Goal: Check status: Check status

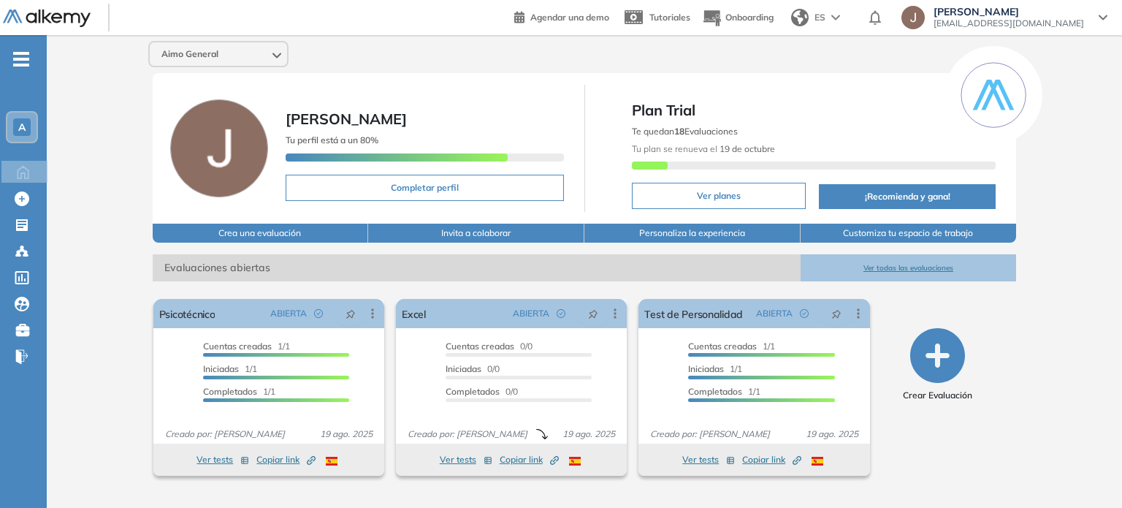
click at [99, 200] on div "Aimo General [PERSON_NAME] Tu perfil está a un 80% Completar perfil Plan Trial …" at bounding box center [585, 264] width 1076 height 458
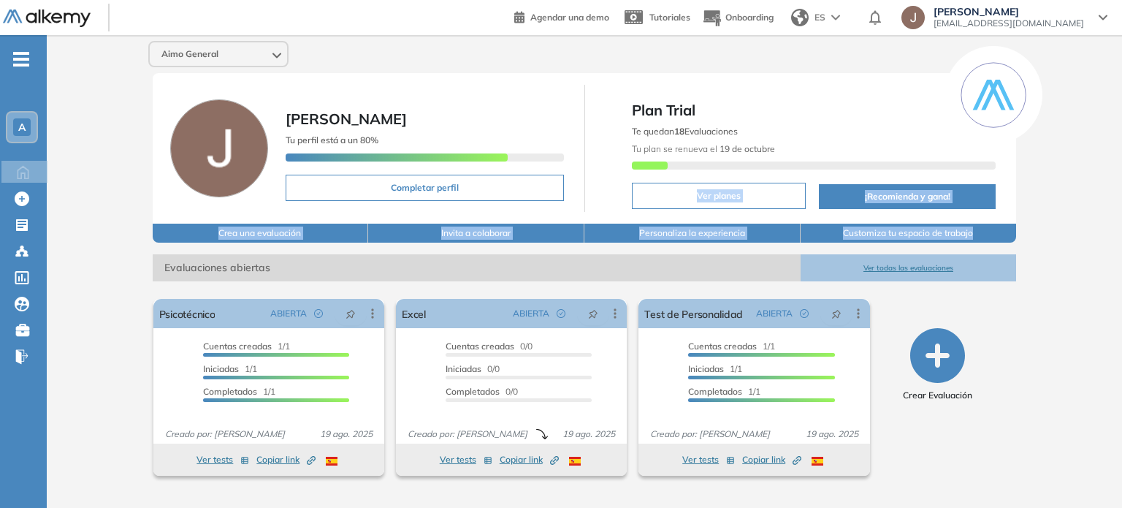
drag, startPoint x: 1122, startPoint y: 147, endPoint x: 1122, endPoint y: 240, distance: 93.5
click at [1122, 240] on div "Aimo General [PERSON_NAME] Tu perfil está a un 80% Completar perfil Plan Trial …" at bounding box center [585, 264] width 1076 height 458
click at [97, 232] on div "Aimo General [PERSON_NAME] Tu perfil está a un 80% Completar perfil Plan Trial …" at bounding box center [585, 264] width 1076 height 458
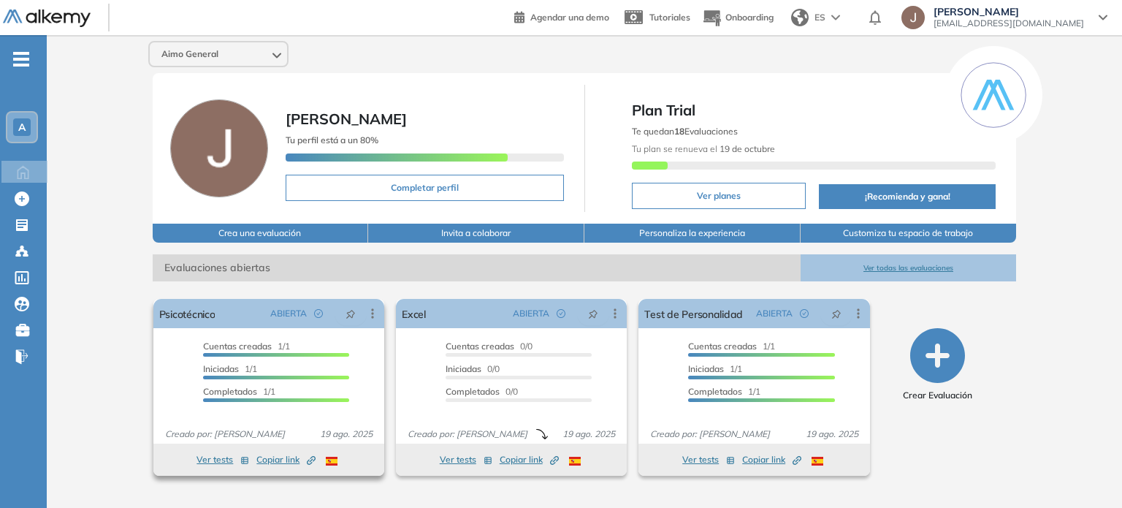
click at [216, 458] on button "Ver tests" at bounding box center [223, 460] width 53 height 18
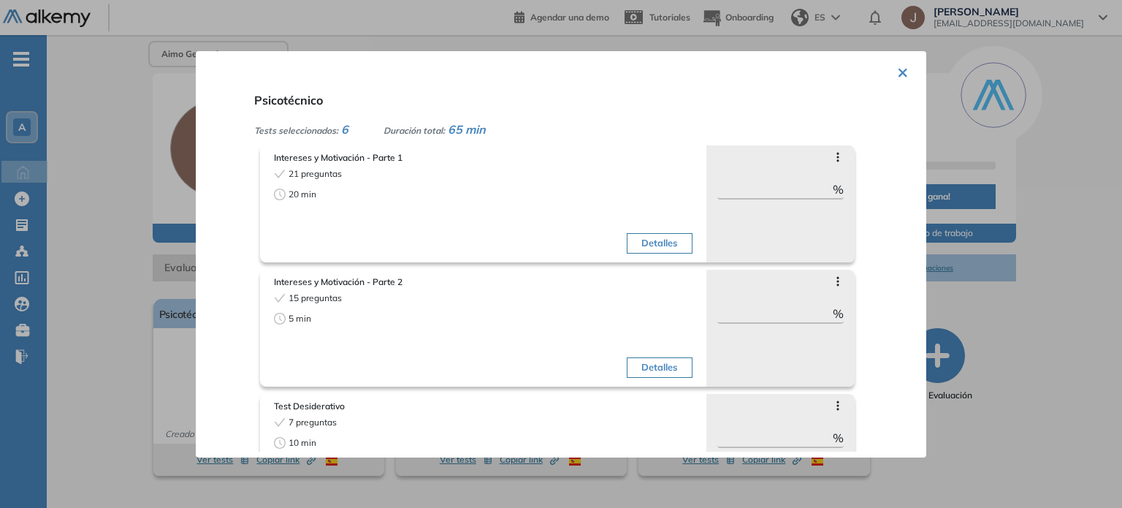
click at [897, 75] on button "×" at bounding box center [903, 71] width 12 height 28
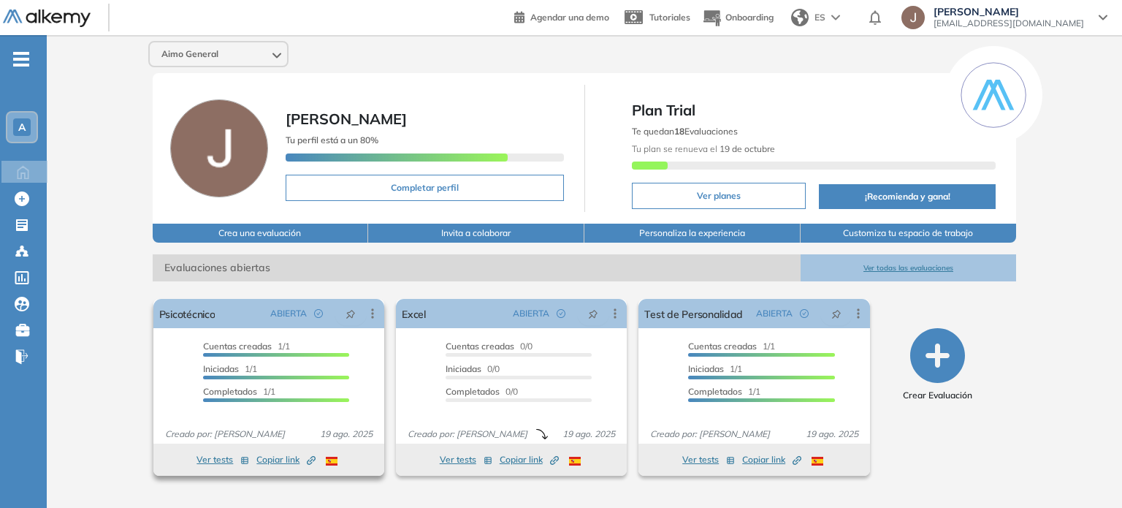
click at [282, 461] on span "Copiar link Created by potrace 1.16, written by [PERSON_NAME] [DATE]-[DATE]" at bounding box center [285, 459] width 59 height 13
click at [370, 318] on icon at bounding box center [372, 313] width 15 height 15
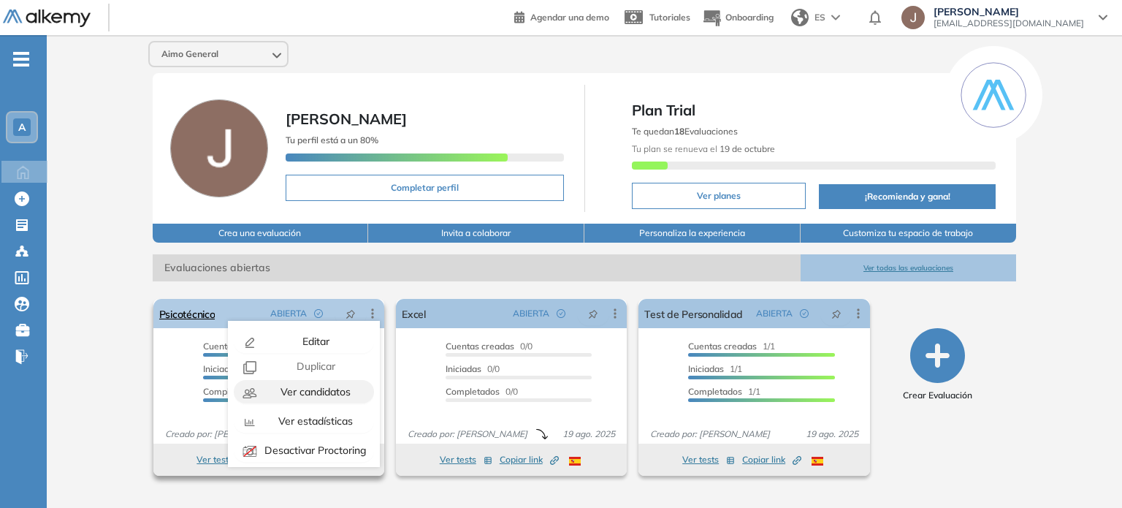
click at [301, 394] on span "Ver candidatos" at bounding box center [314, 391] width 73 height 13
click at [300, 397] on div "Ver candidatos" at bounding box center [314, 392] width 107 height 16
click at [273, 397] on div "Ver candidatos" at bounding box center [314, 392] width 107 height 16
click at [153, 368] on div "Cuentas creadas 1/1 Prefiltrados 0/1 Iniciadas 1/1 Completados 1/1" at bounding box center [268, 378] width 231 height 76
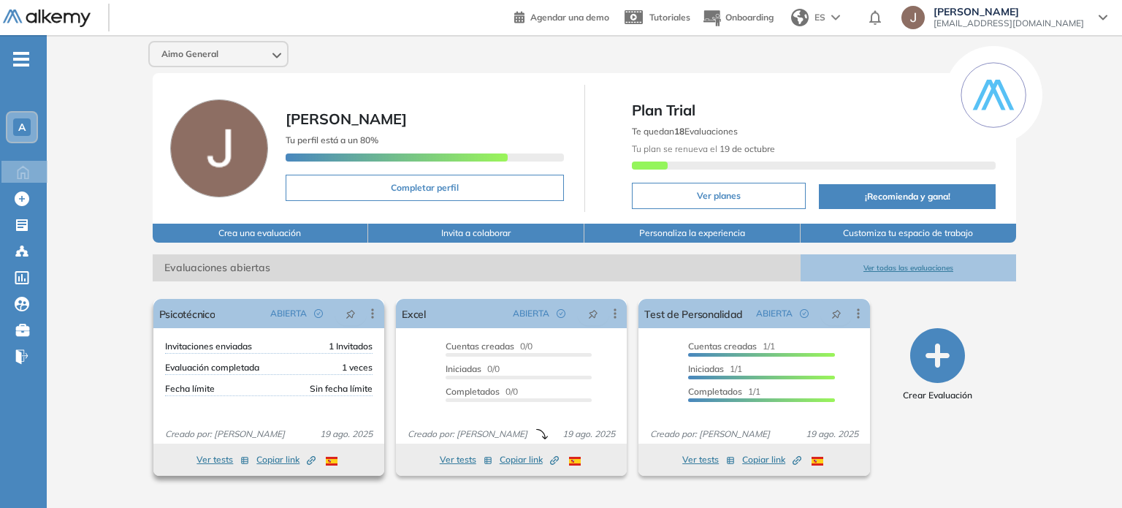
click at [153, 368] on div "Invitaciones enviadas 1 Invitados Evaluación completada 1 veces Fecha límite Si…" at bounding box center [268, 378] width 231 height 76
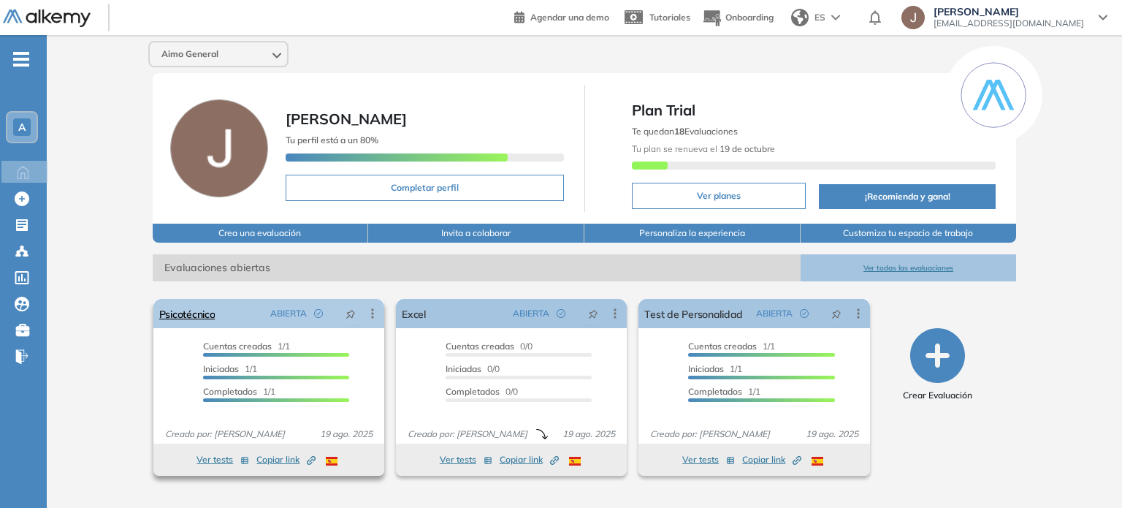
click at [371, 310] on icon at bounding box center [372, 313] width 15 height 15
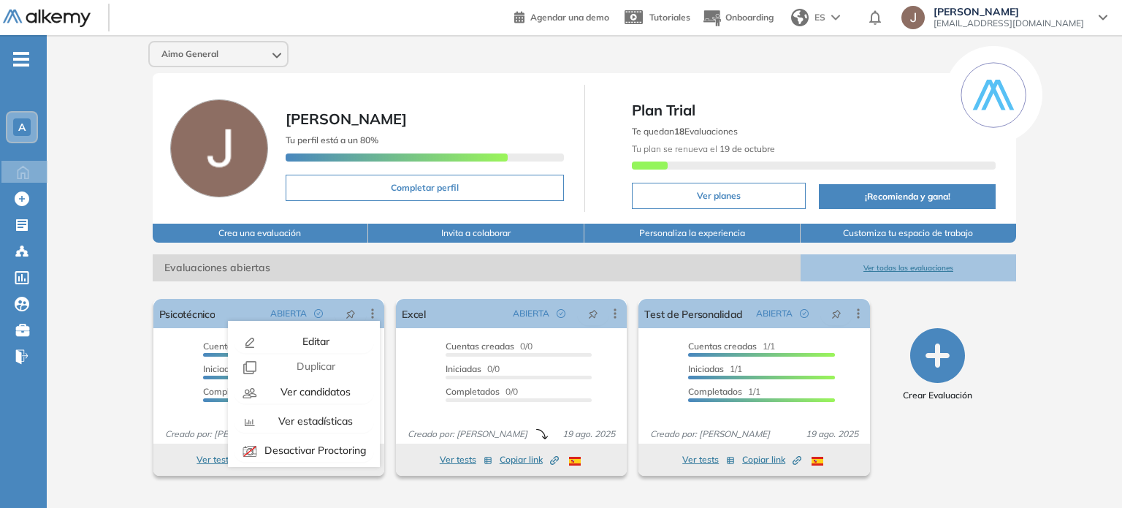
click at [108, 324] on div "Aimo General [PERSON_NAME] Tu perfil está a un 80% Completar perfil Plan Trial …" at bounding box center [585, 264] width 1076 height 458
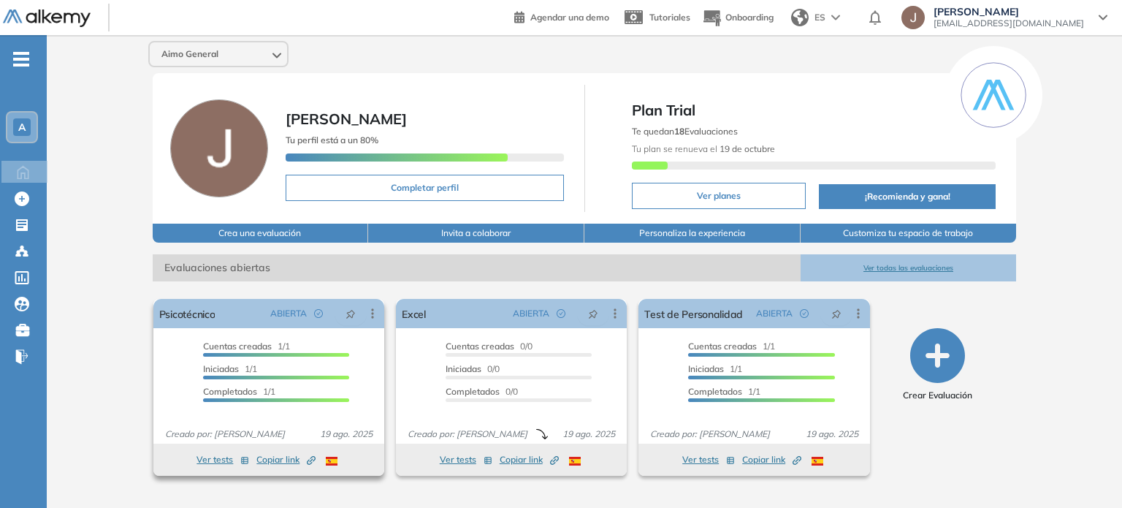
click at [281, 460] on span "Copiar link Created by potrace 1.16, written by [PERSON_NAME] [DATE]-[DATE]" at bounding box center [285, 459] width 59 height 13
click at [1066, 186] on div "Aimo General [PERSON_NAME] Tu perfil está a un 80% Completar perfil Plan Trial …" at bounding box center [585, 264] width 1076 height 458
click at [1094, 294] on div "Aimo General [PERSON_NAME] Tu perfil está a un 80% Completar perfil Plan Trial …" at bounding box center [585, 264] width 1076 height 458
click at [243, 306] on div "Psicotécnico ABIERTA Editar Los siguientes tests ya no están disponibles o tien…" at bounding box center [268, 313] width 231 height 29
click at [196, 313] on link "Psicotécnico" at bounding box center [187, 313] width 56 height 29
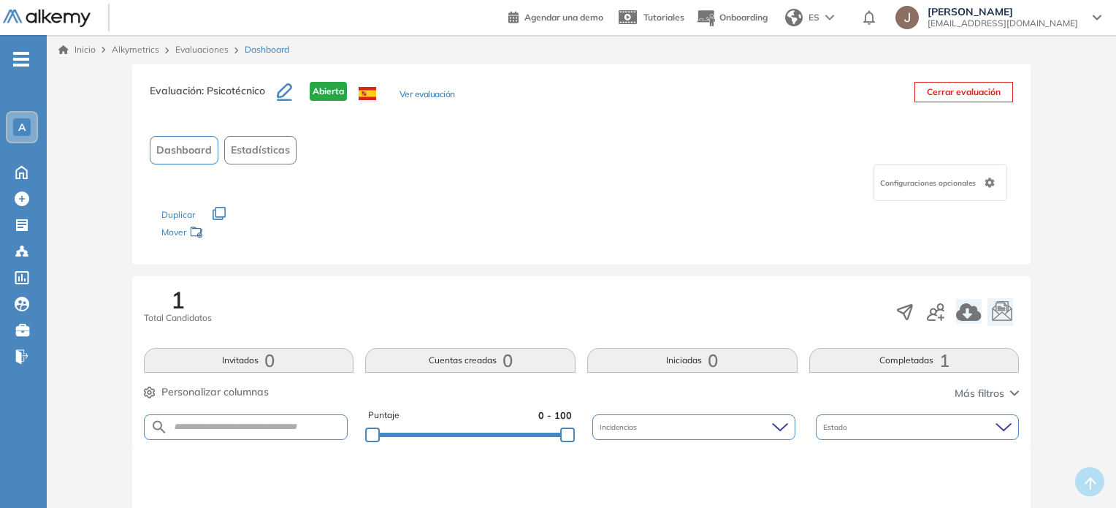
click at [102, 257] on div "Evaluación : Psicotécnico Abierta Ver evaluación Cerrar evaluación Dashboard Es…" at bounding box center [582, 476] width 1058 height 824
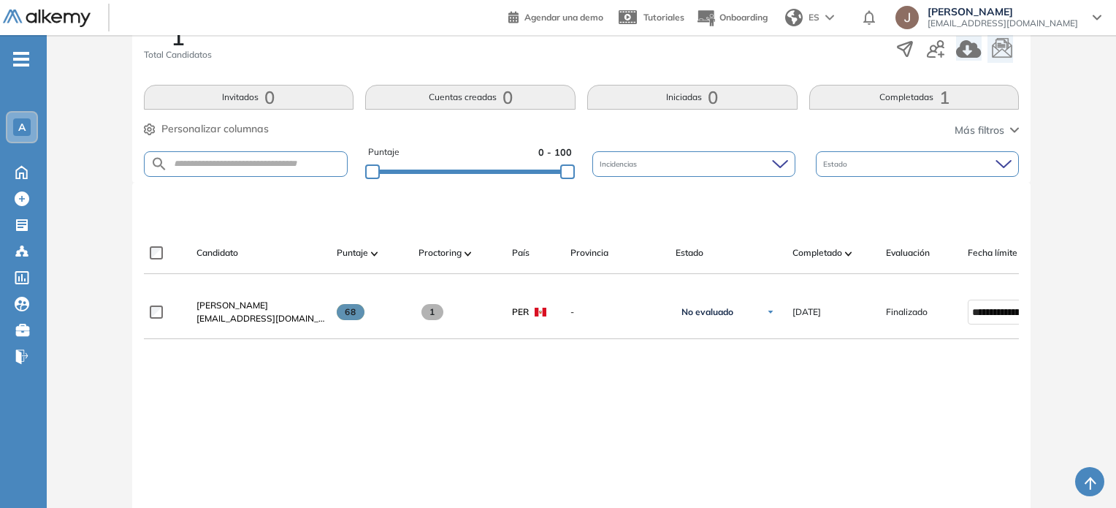
click at [79, 205] on div "Evaluación : Psicotécnico Abierta Ver evaluación Cerrar evaluación Dashboard Es…" at bounding box center [582, 213] width 1058 height 824
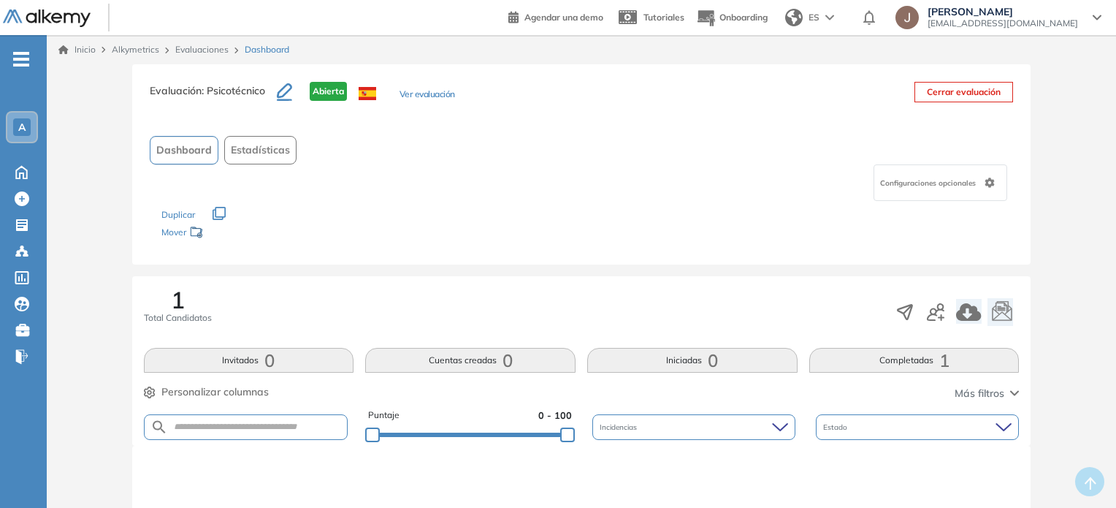
click at [438, 92] on button "Ver evaluación" at bounding box center [428, 95] width 56 height 15
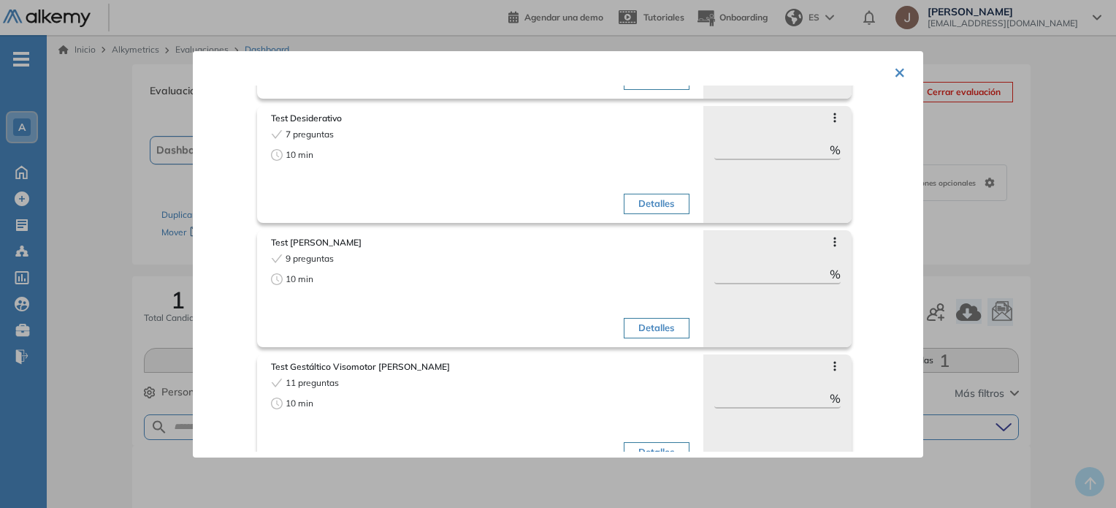
scroll to position [411, 0]
click at [894, 70] on button "×" at bounding box center [900, 71] width 12 height 28
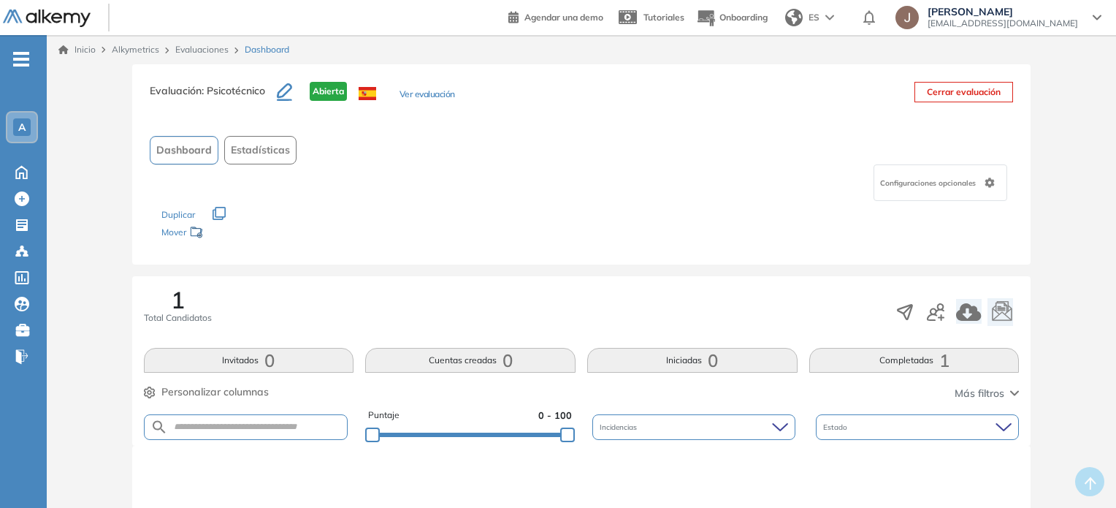
click at [258, 151] on span "Estadísticas" at bounding box center [260, 149] width 59 height 15
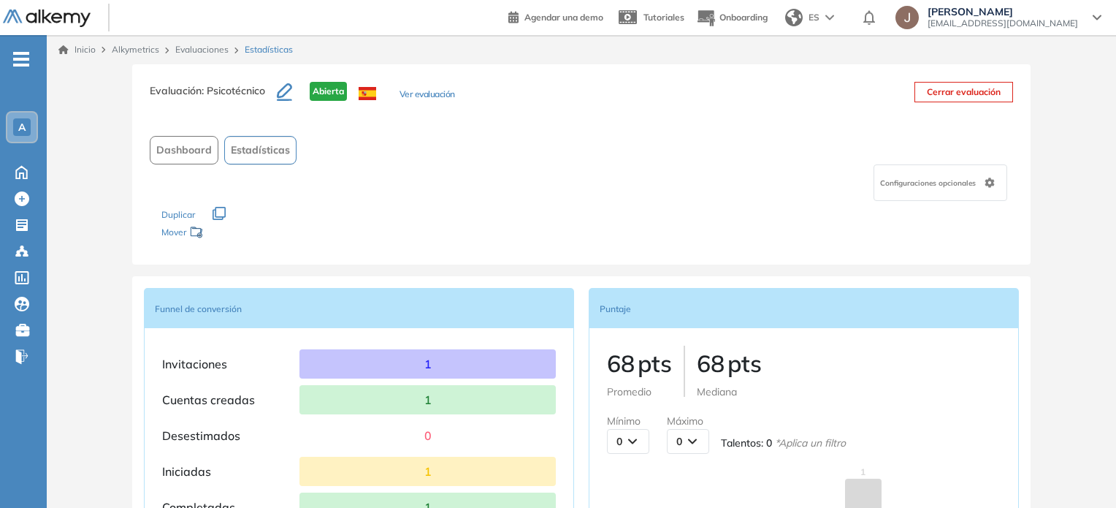
click at [145, 378] on div "Invitaciones 1 Cuentas creadas 1 Desestimados 0 Iniciadas 1 Completadas 1" at bounding box center [359, 435] width 430 height 216
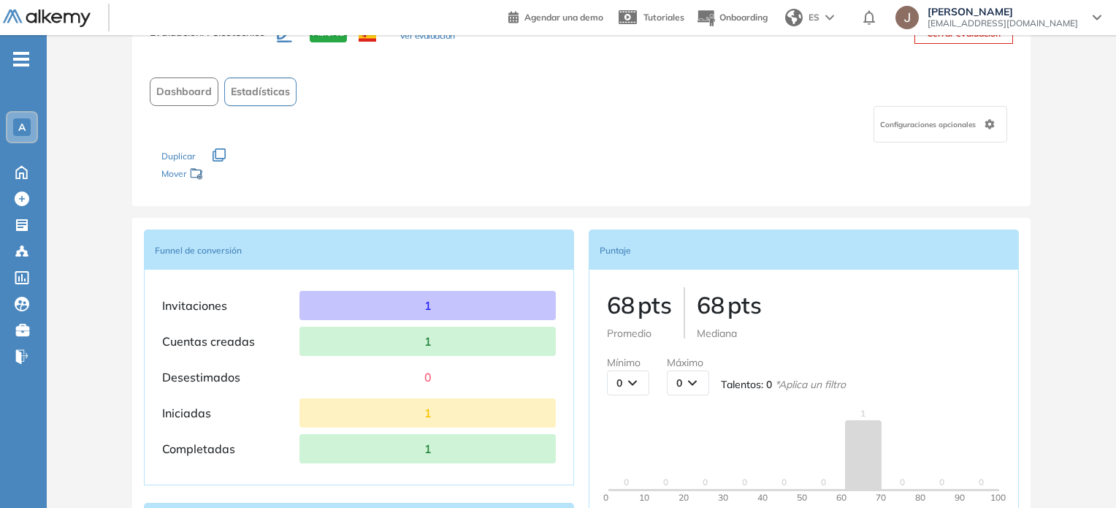
scroll to position [0, 0]
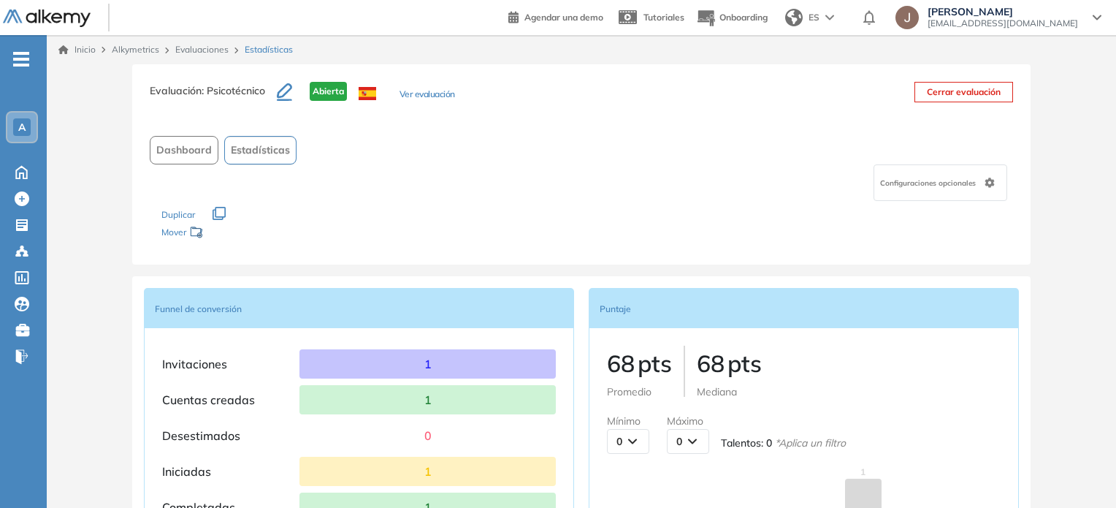
click at [192, 148] on span "Dashboard" at bounding box center [184, 149] width 56 height 15
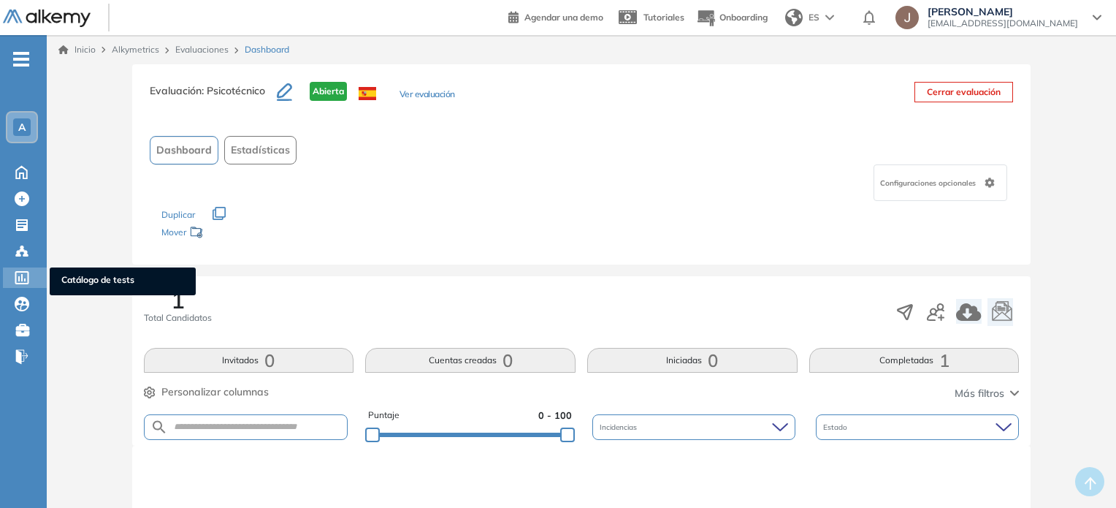
click at [21, 280] on icon at bounding box center [22, 277] width 15 height 13
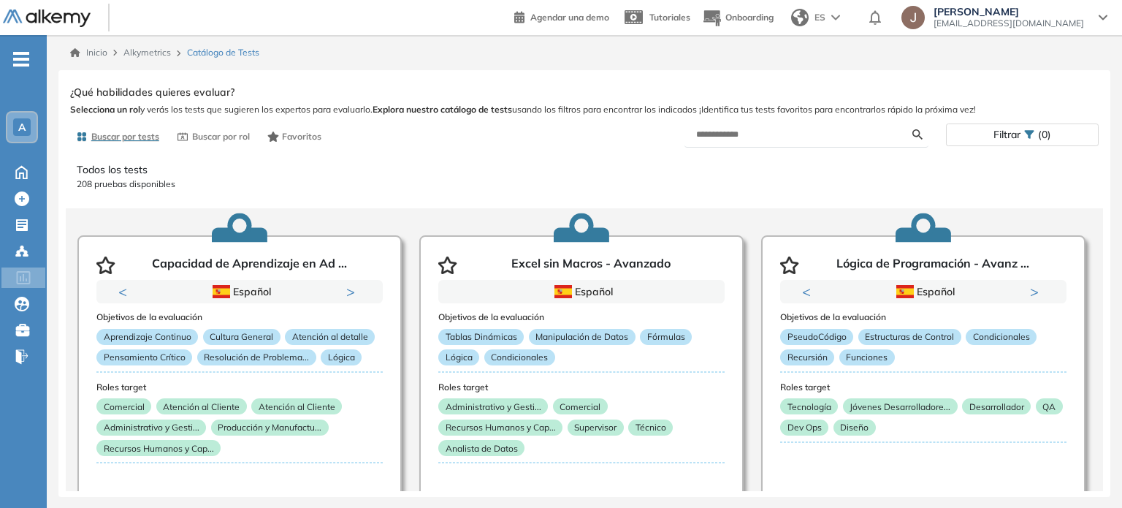
click at [1099, 20] on div "[PERSON_NAME] [PERSON_NAME][EMAIL_ADDRESS][DOMAIN_NAME]" at bounding box center [1005, 17] width 206 height 23
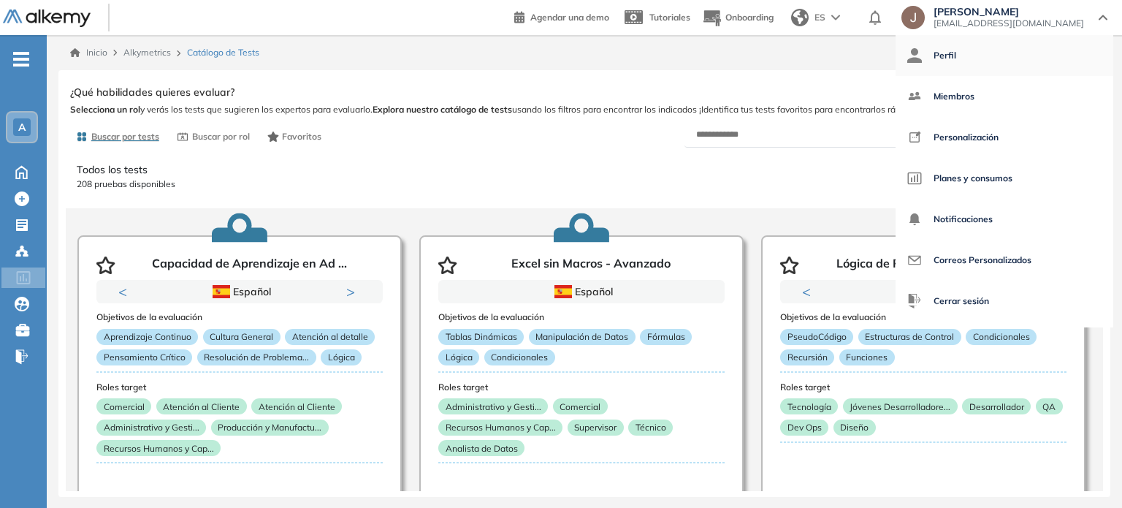
click at [956, 61] on span "Perfil" at bounding box center [945, 55] width 23 height 35
select select "**"
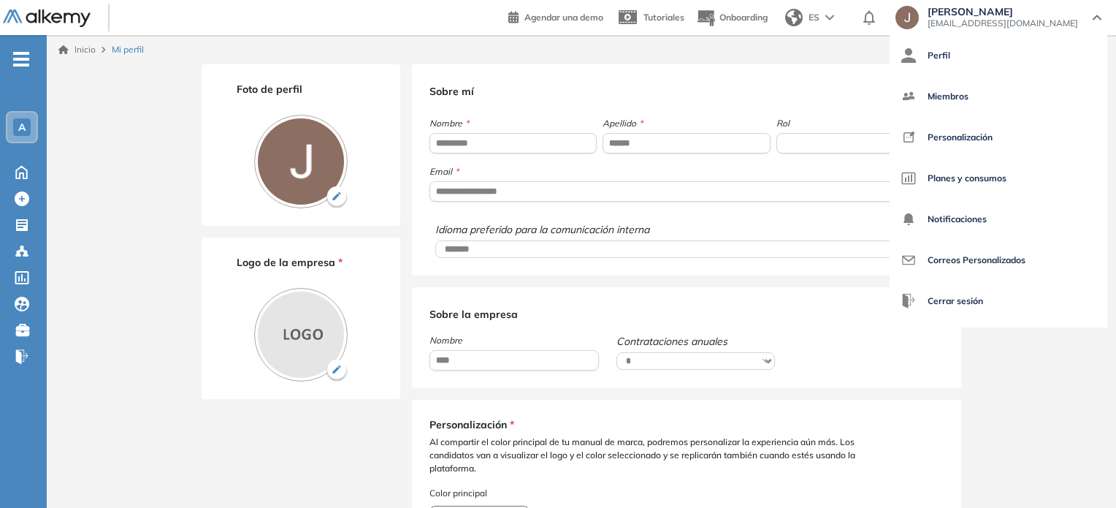
click at [26, 63] on span "-" at bounding box center [21, 58] width 16 height 12
type input "*******"
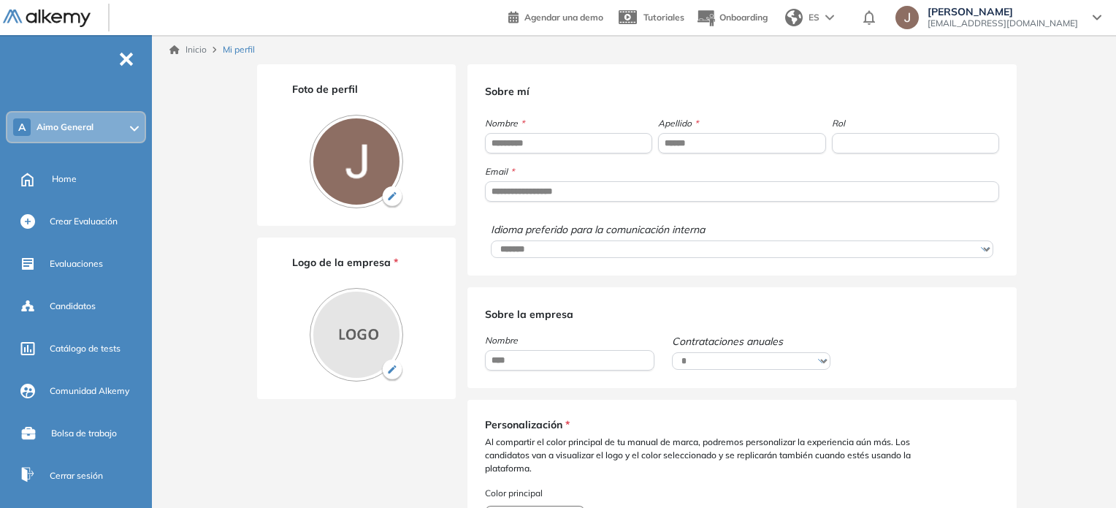
click at [41, 120] on div "[PERSON_NAME] General" at bounding box center [75, 127] width 137 height 29
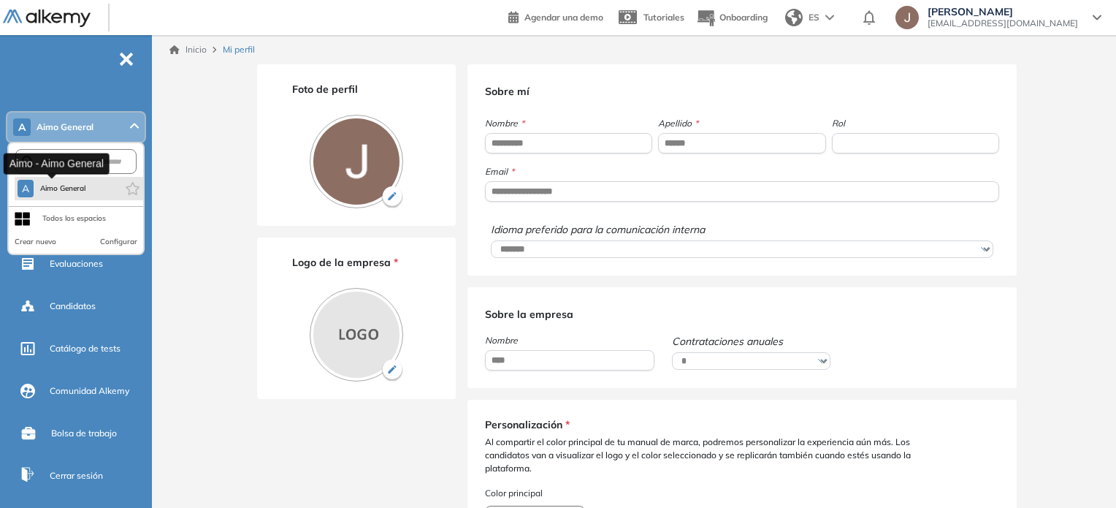
click at [61, 193] on span "Aimo General" at bounding box center [62, 189] width 47 height 12
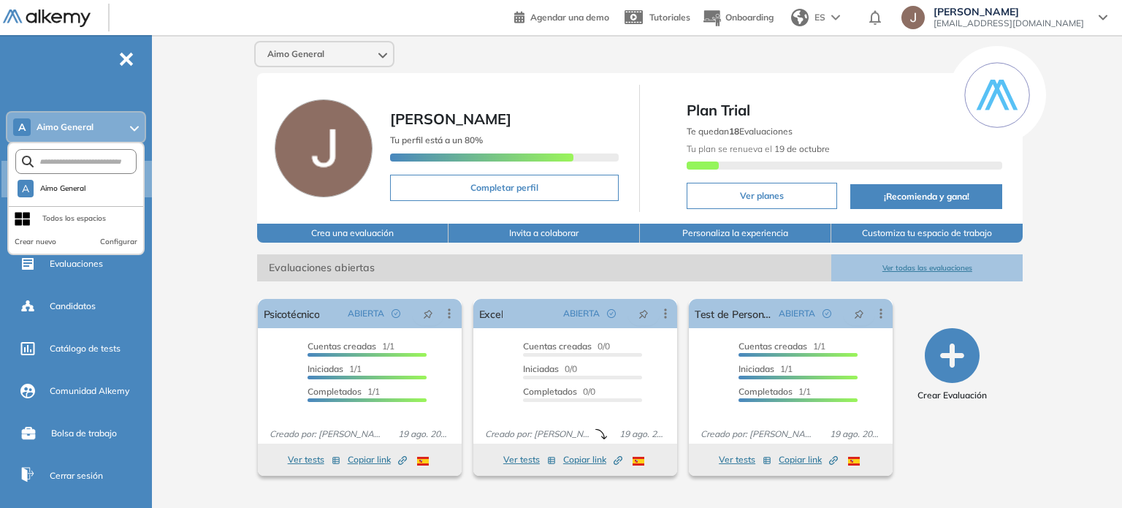
click at [201, 109] on div "Aimo General [PERSON_NAME] Tu perfil está a un 80% Completar perfil Plan Trial …" at bounding box center [640, 264] width 965 height 458
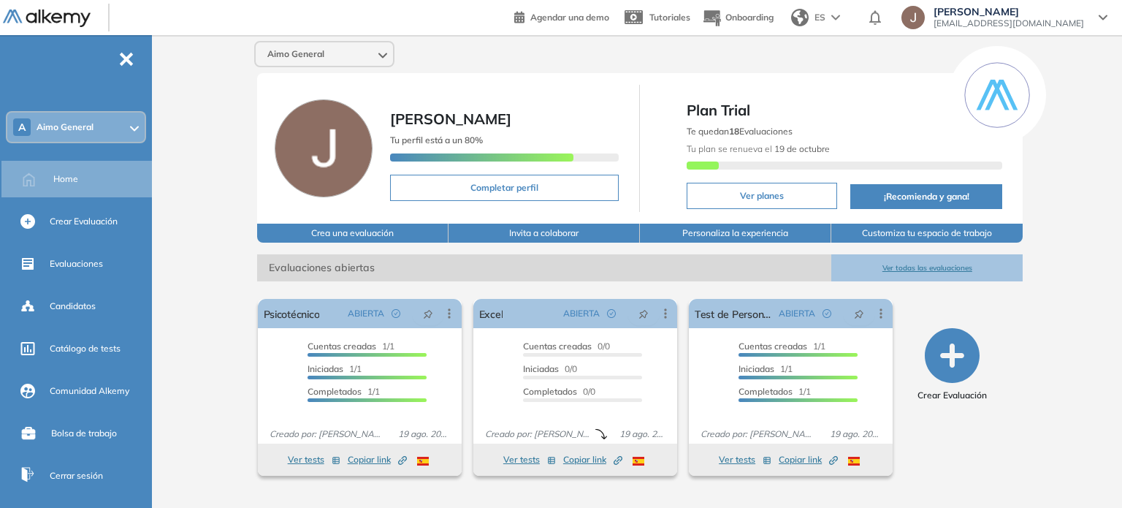
click at [1084, 246] on div "Aimo General [PERSON_NAME] Tu perfil está a un 80% Completar perfil Plan Trial …" at bounding box center [640, 264] width 965 height 458
click at [1054, 26] on span "[EMAIL_ADDRESS][DOMAIN_NAME]" at bounding box center [1009, 24] width 151 height 12
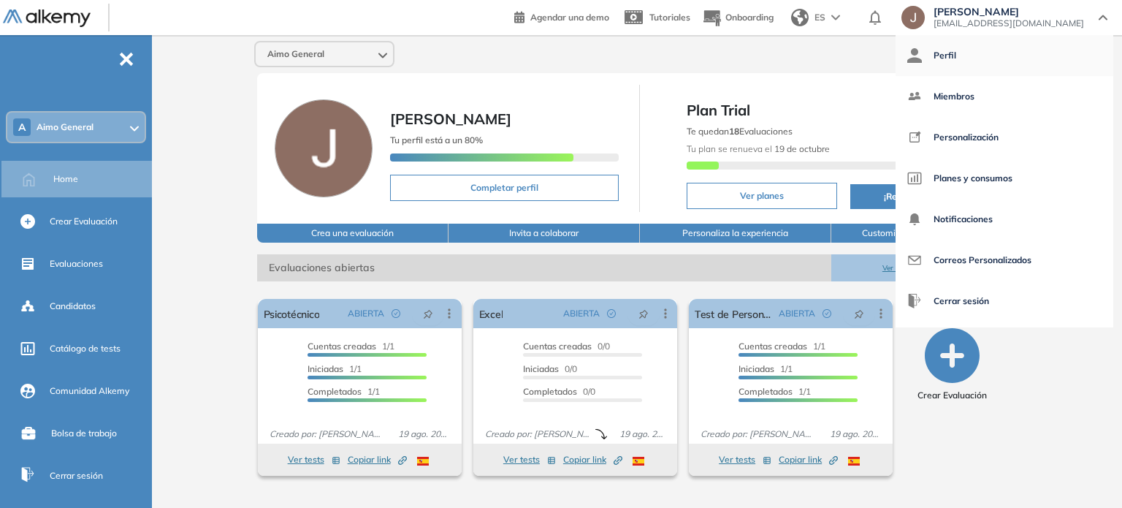
click at [956, 59] on span "Perfil" at bounding box center [945, 55] width 23 height 35
select select "**"
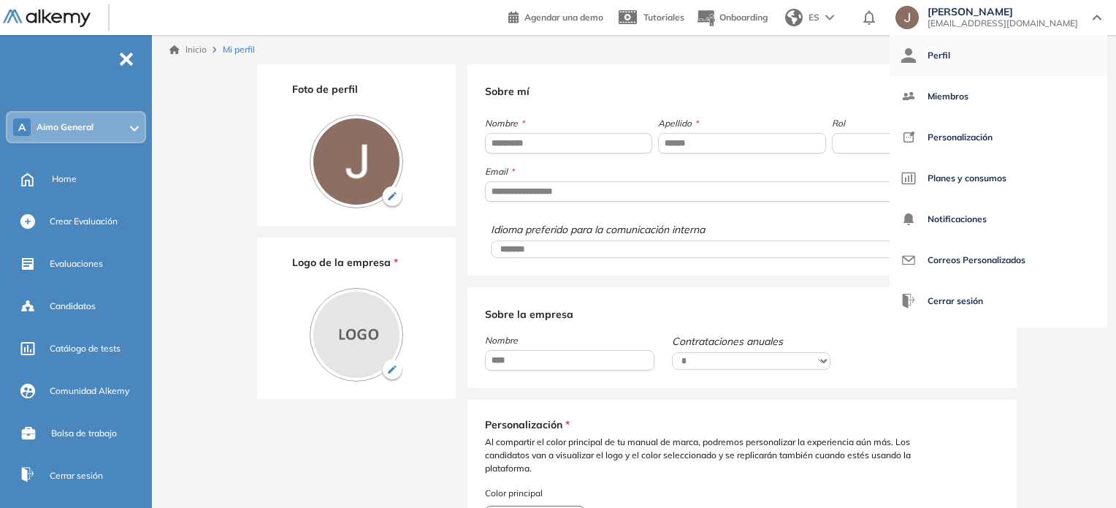
type input "*******"
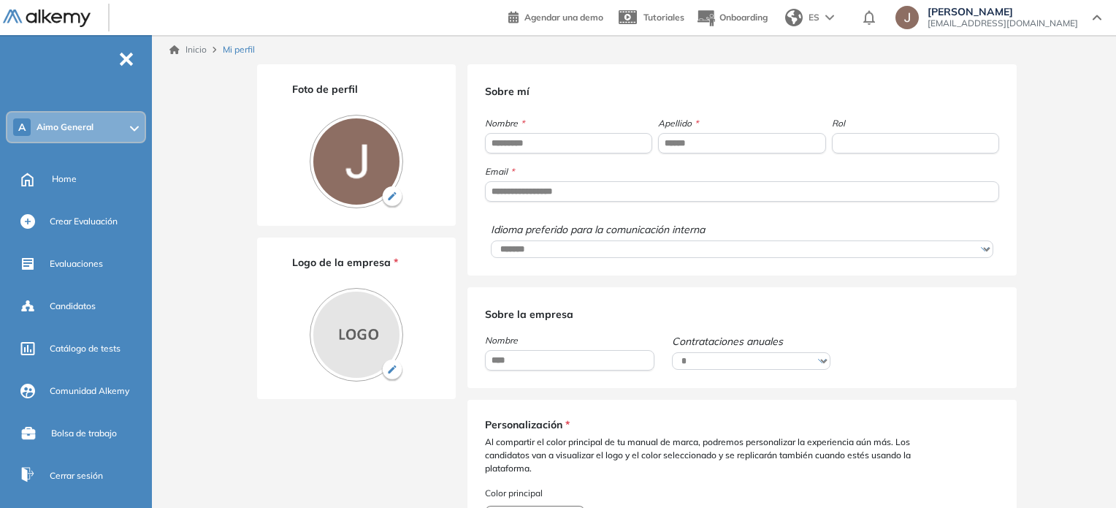
click at [843, 21] on div "ES" at bounding box center [812, 17] width 64 height 29
click at [52, 175] on span "Home" at bounding box center [64, 178] width 25 height 13
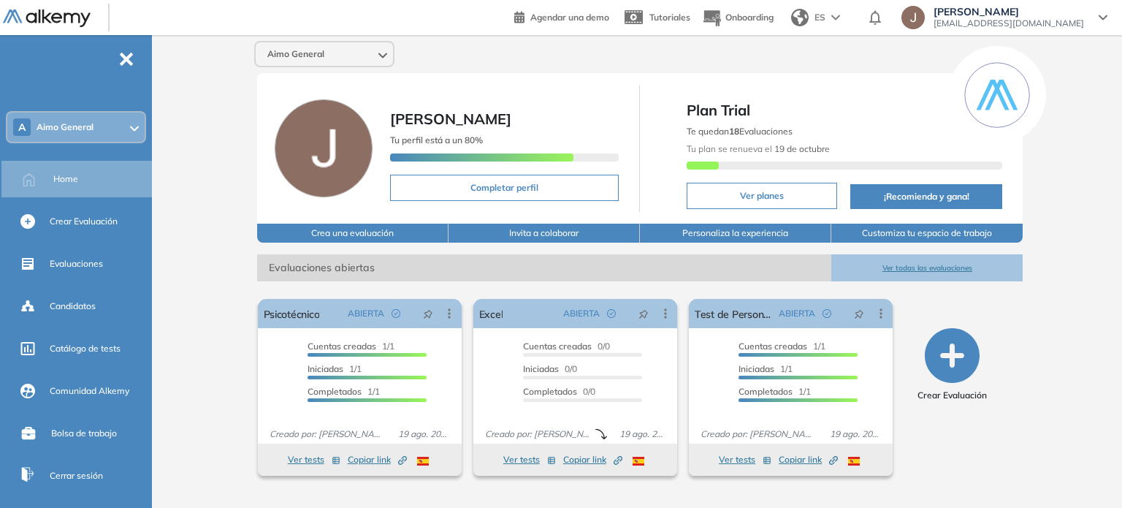
click at [1098, 271] on div "Aimo General [PERSON_NAME] Tu perfil está a un 80% Completar perfil Plan Trial …" at bounding box center [640, 264] width 965 height 458
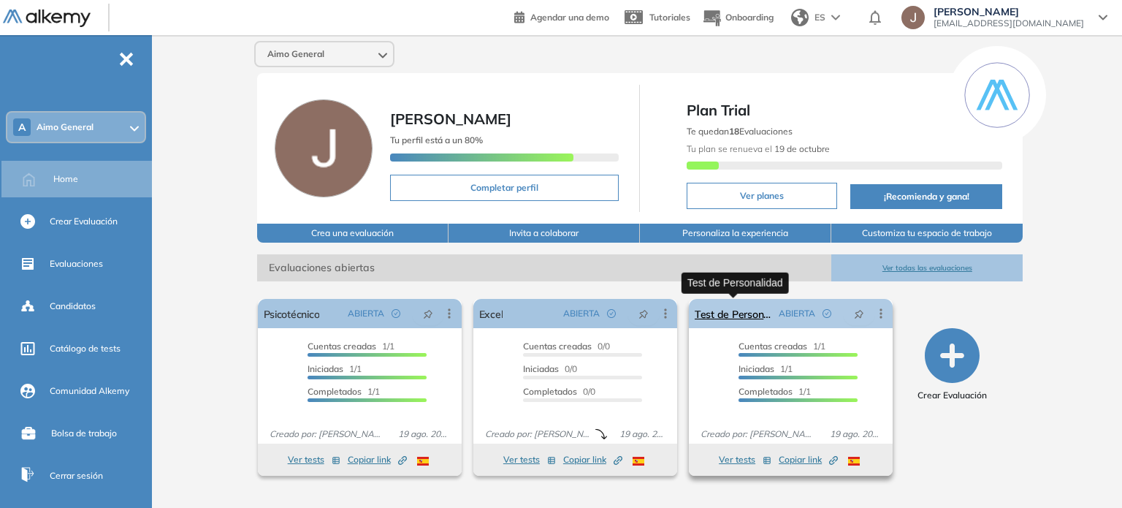
click at [733, 309] on link "Test de Personalidad" at bounding box center [734, 313] width 78 height 29
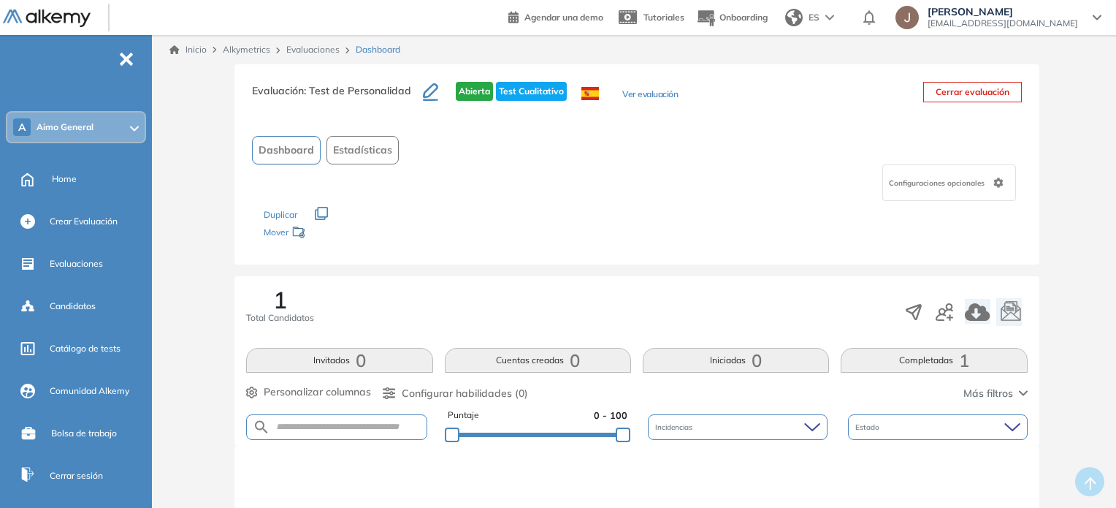
click at [640, 99] on button "Ver evaluación" at bounding box center [651, 95] width 56 height 15
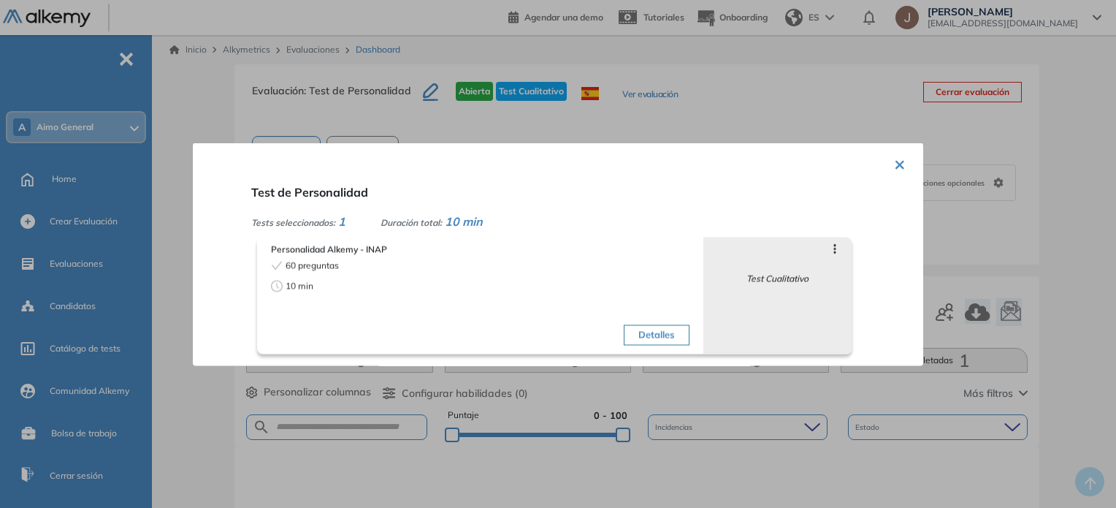
click at [894, 167] on button "×" at bounding box center [900, 162] width 12 height 28
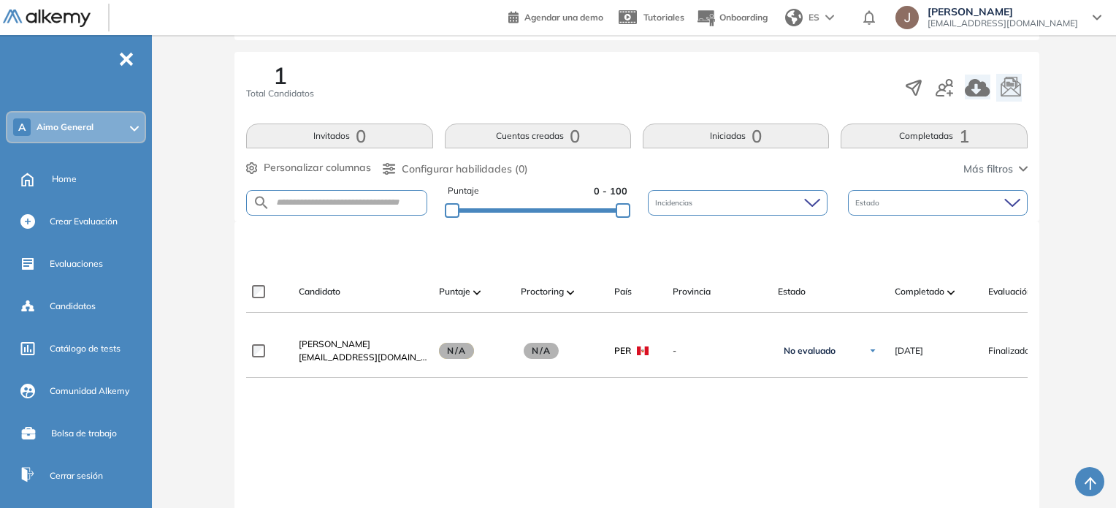
scroll to position [205, 0]
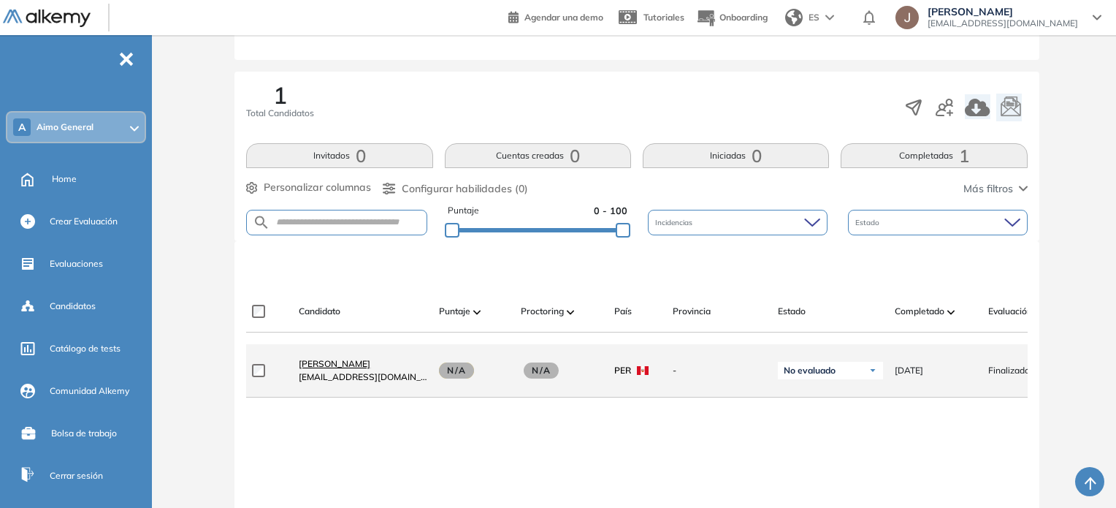
click at [342, 368] on span "[PERSON_NAME]" at bounding box center [335, 363] width 72 height 11
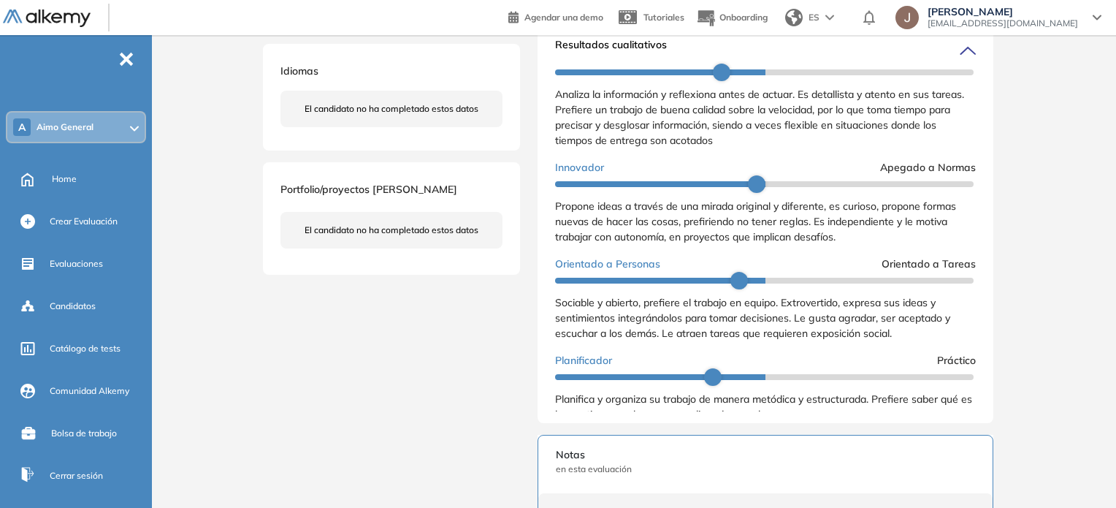
scroll to position [83, 0]
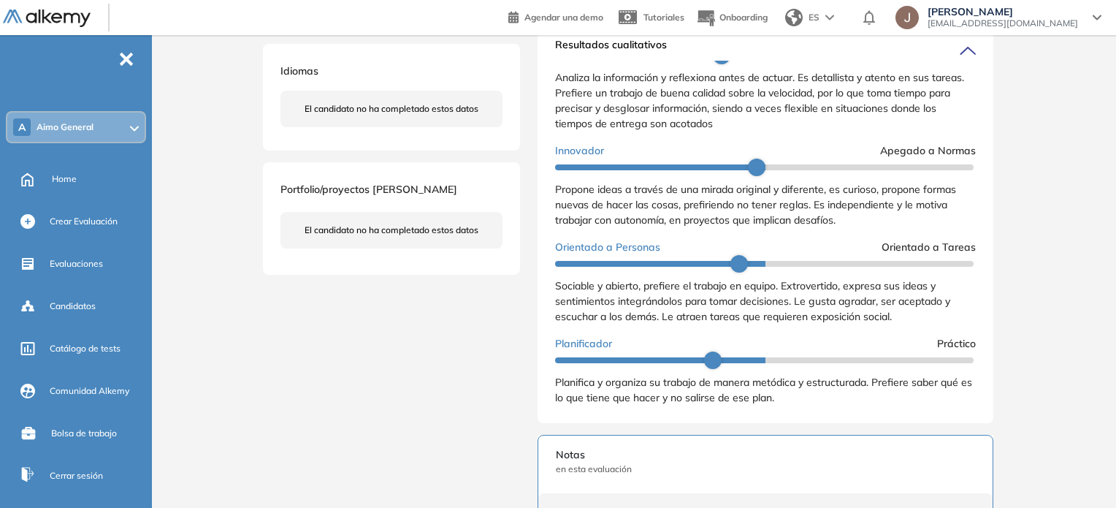
click at [233, 102] on div "Inicio Alkymetrics Evaluaciones Dashboard Candidato Duración : 00:00:00 Cantida…" at bounding box center [637, 299] width 959 height 1267
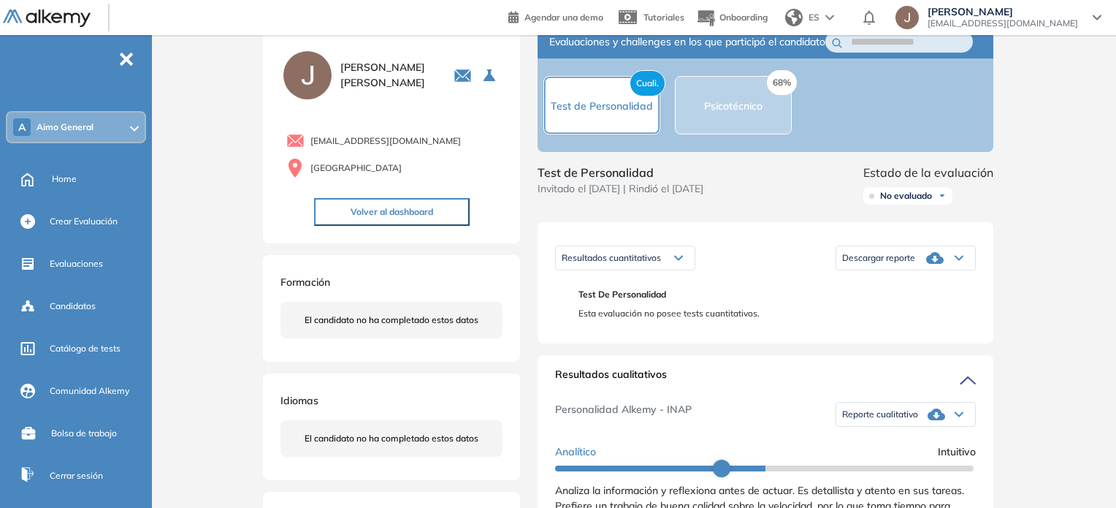
scroll to position [0, 0]
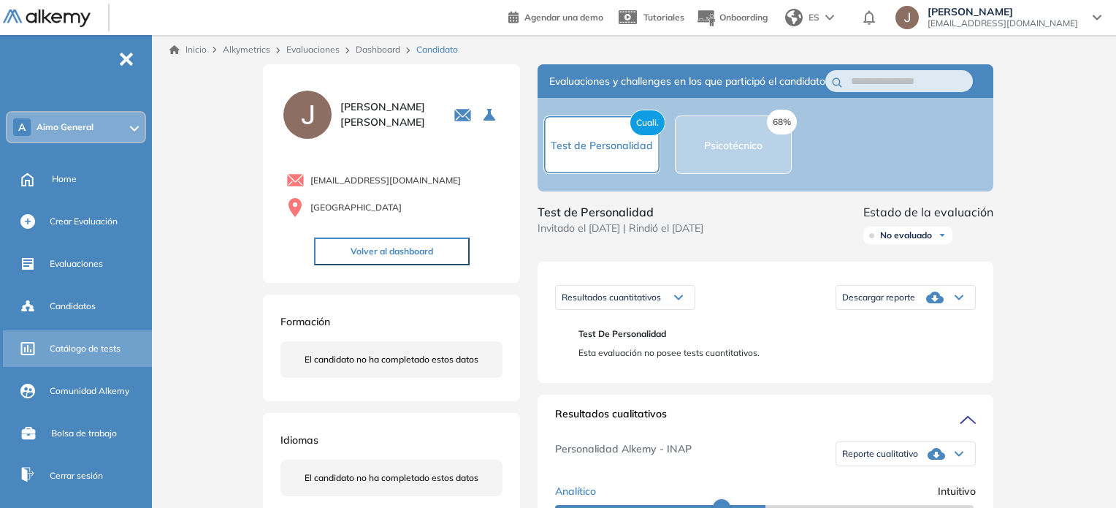
click at [65, 344] on span "Catálogo de tests" at bounding box center [85, 348] width 71 height 13
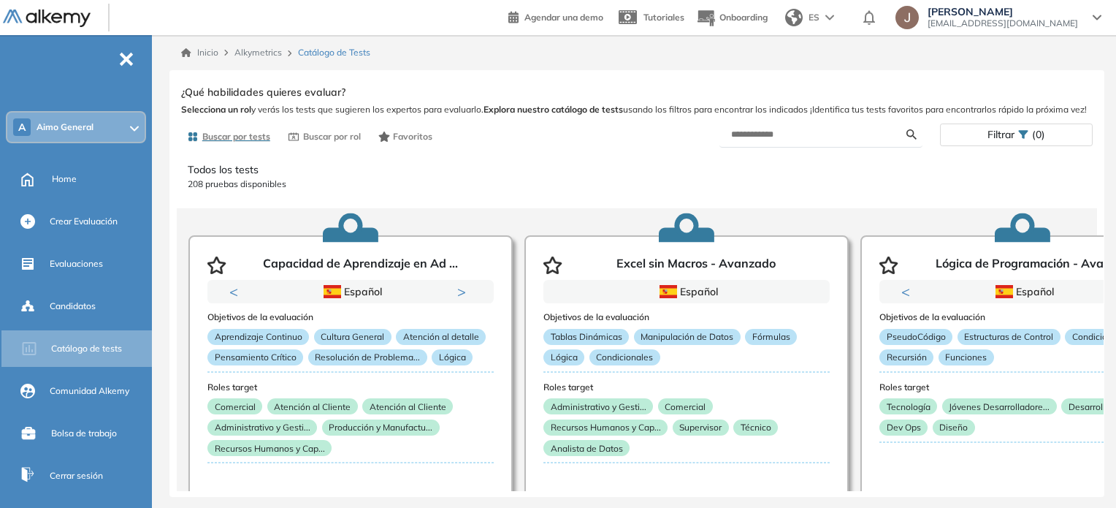
click at [167, 80] on div "Inicio Alkymetrics Catálogo de Tests Ver preguntas de muestra Demo Experiencia …" at bounding box center [637, 266] width 959 height 462
click at [199, 53] on link "Inicio" at bounding box center [199, 52] width 37 height 13
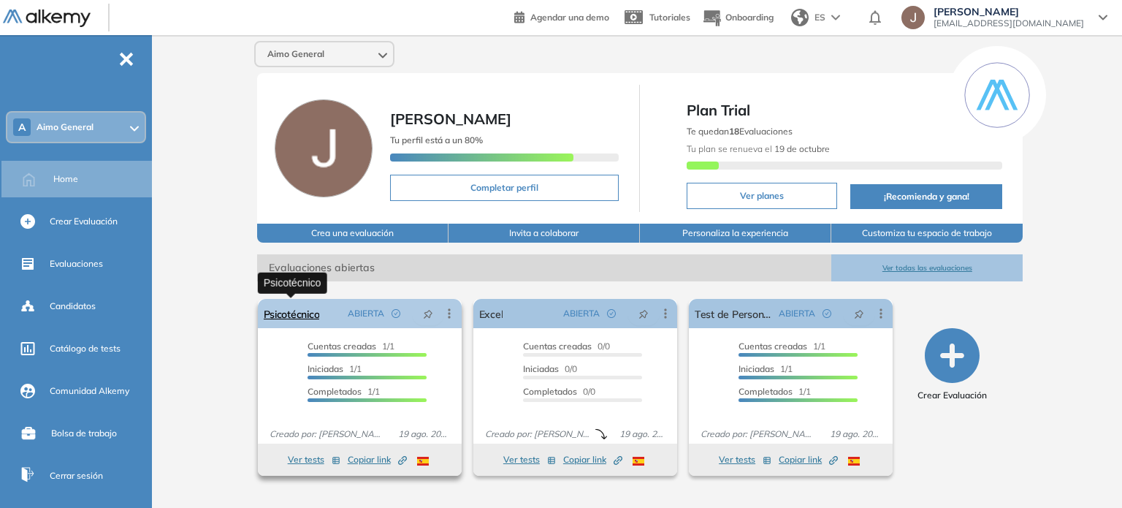
click at [275, 312] on link "Psicotécnico" at bounding box center [292, 313] width 56 height 29
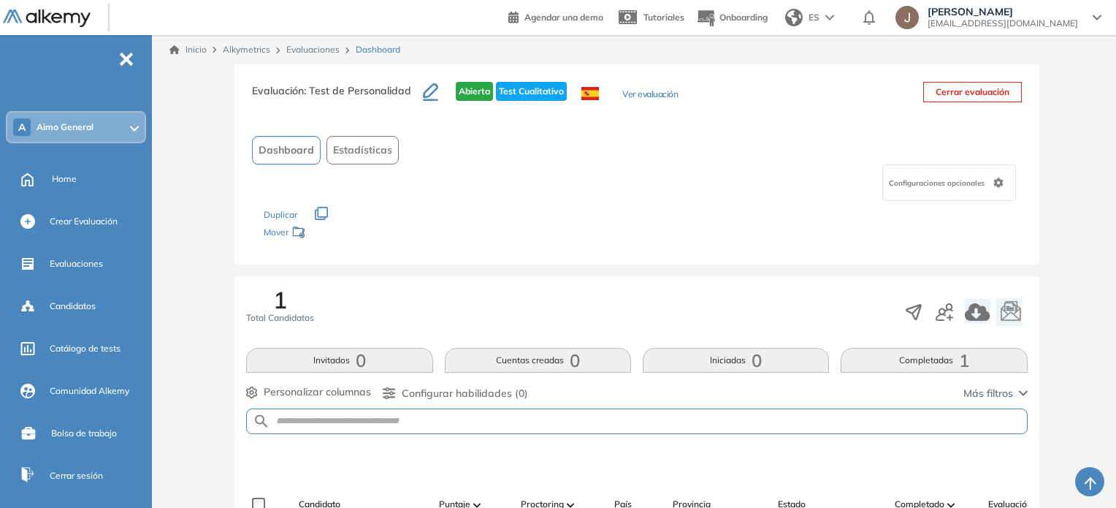
scroll to position [378, 0]
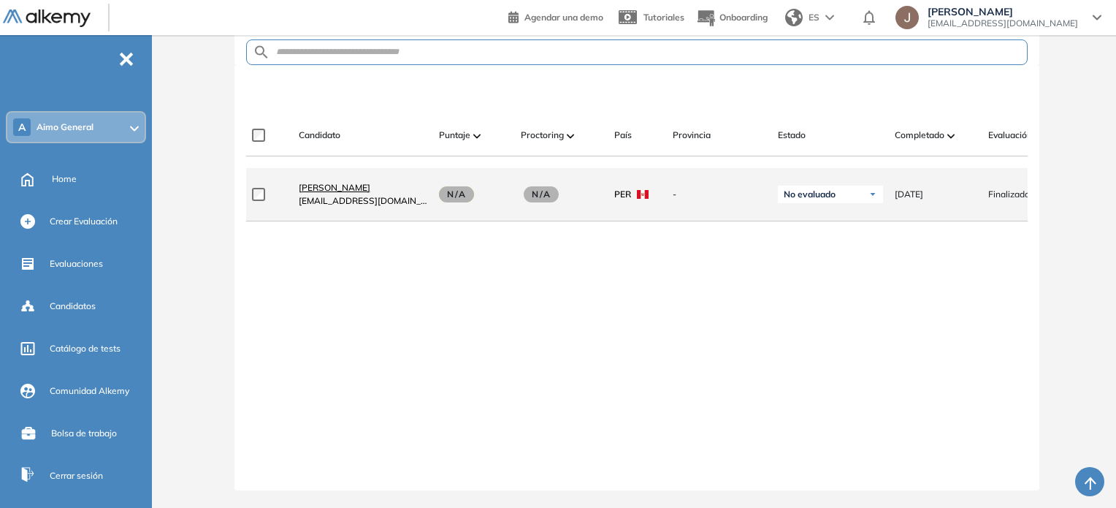
click at [319, 182] on span "[PERSON_NAME]" at bounding box center [335, 187] width 72 height 11
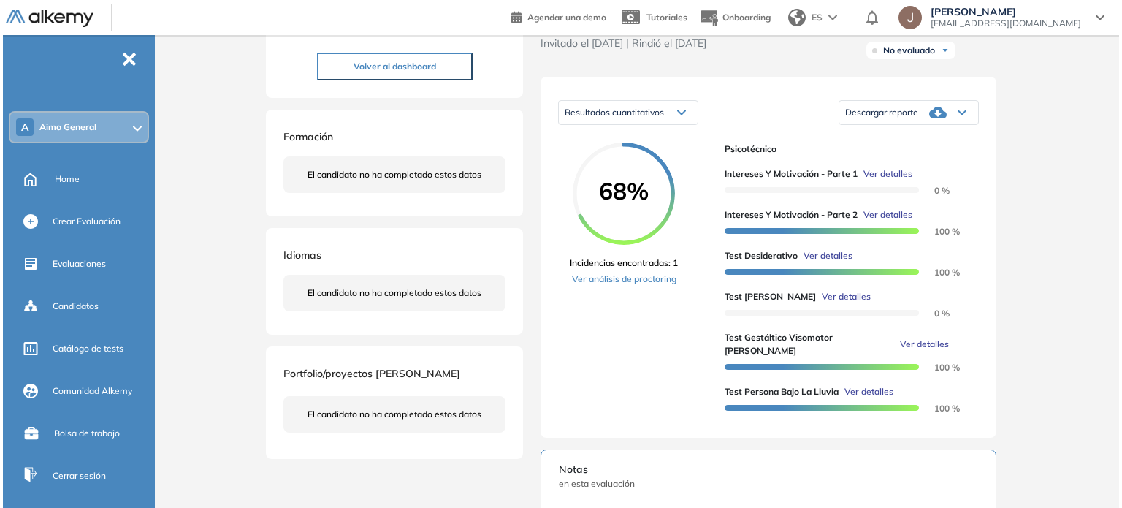
scroll to position [186, 0]
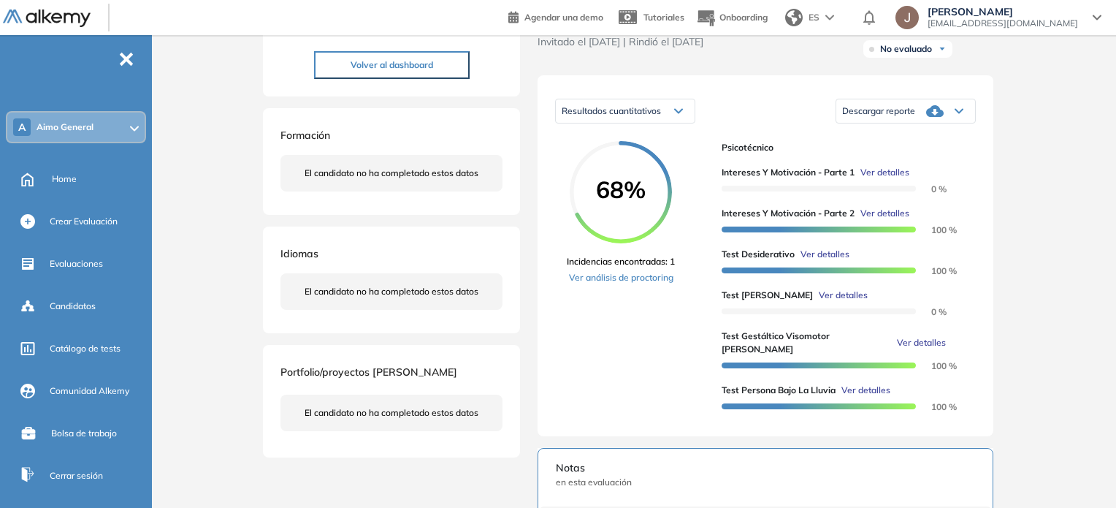
click at [874, 391] on span "Ver detalles" at bounding box center [866, 390] width 49 height 13
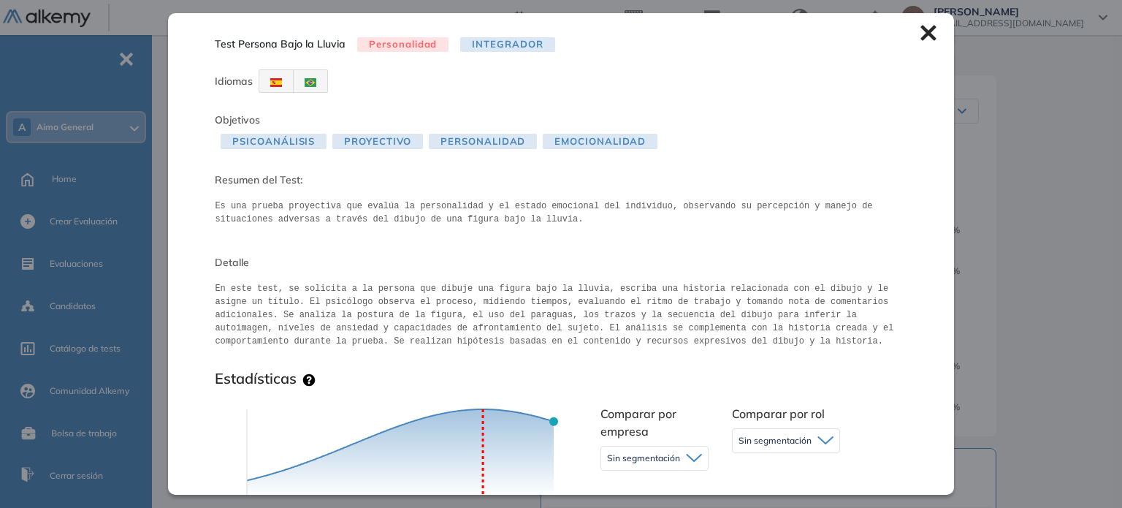
click at [653, 297] on pre "En este test, se solicita a la persona que dibuje una figura bajo la lluvia, es…" at bounding box center [561, 317] width 692 height 70
